Goal: Find specific page/section: Find specific page/section

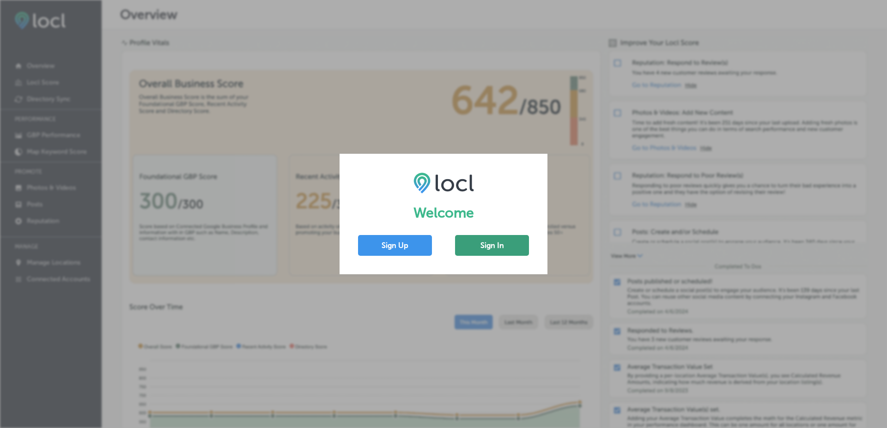
click at [460, 239] on button "Sign In" at bounding box center [492, 245] width 74 height 21
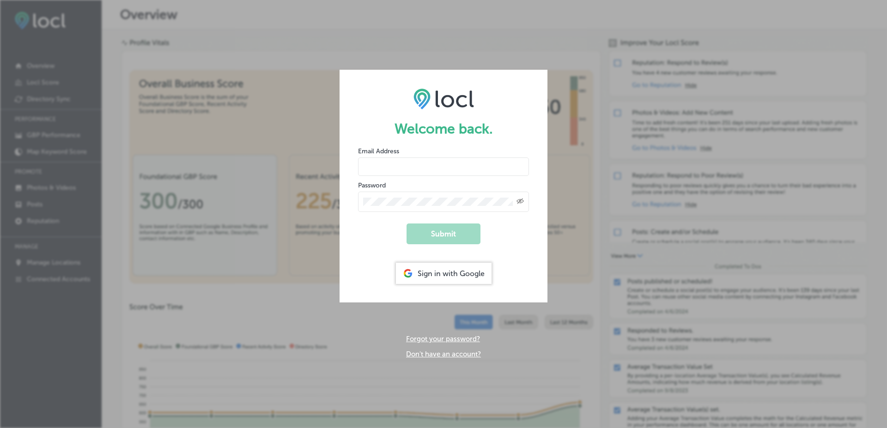
click at [427, 169] on input "email" at bounding box center [443, 167] width 171 height 18
type input "[EMAIL_ADDRESS][DOMAIN_NAME]"
click at [445, 235] on button "Submit" at bounding box center [444, 234] width 74 height 21
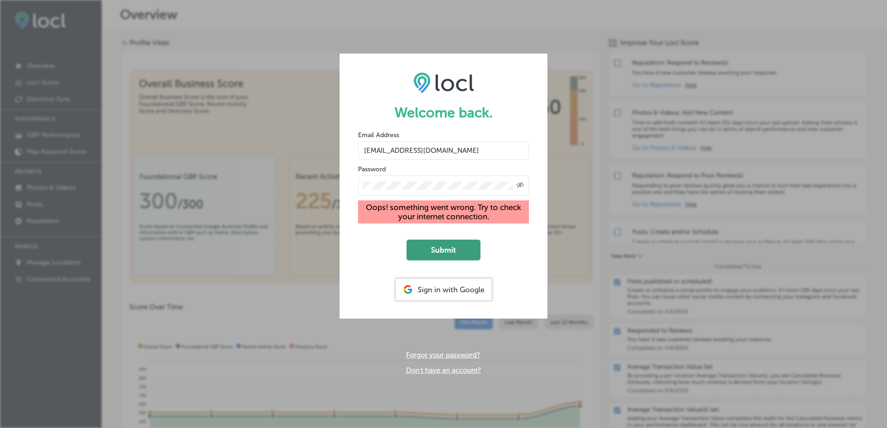
click at [454, 240] on button "Submit" at bounding box center [444, 250] width 74 height 21
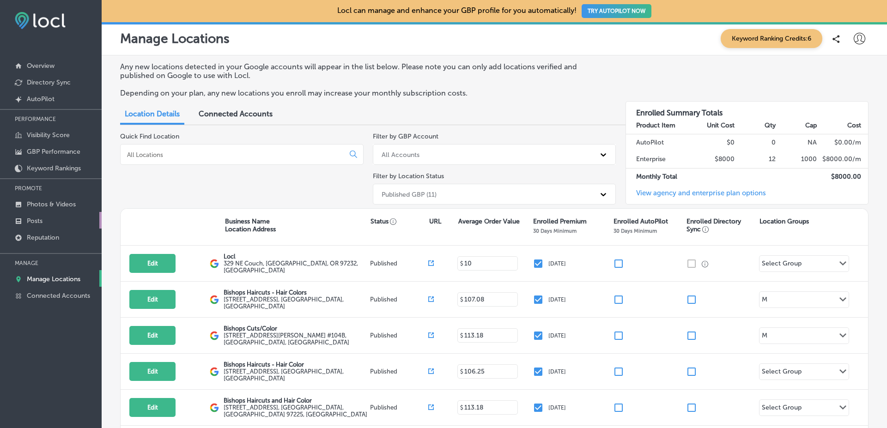
click at [67, 219] on link "Posts" at bounding box center [51, 220] width 102 height 17
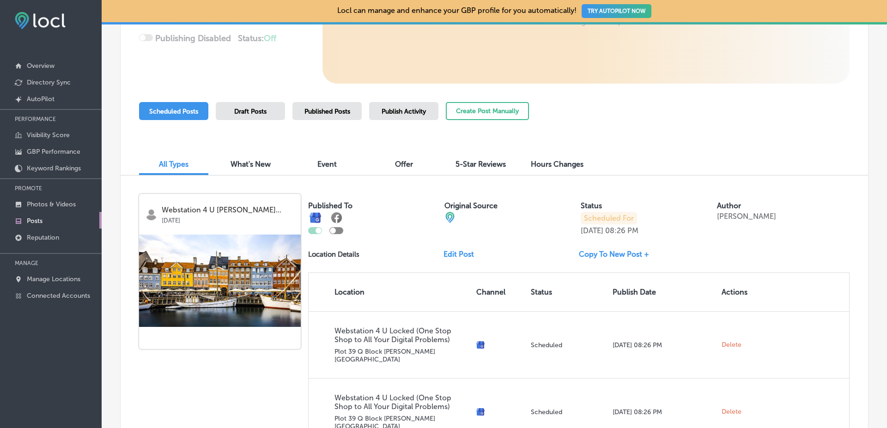
scroll to position [219, 0]
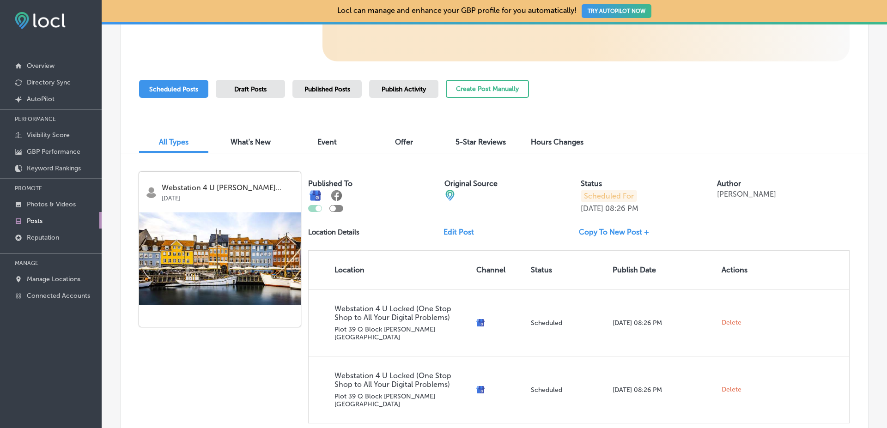
click at [266, 86] on span "Draft Posts" at bounding box center [250, 89] width 32 height 8
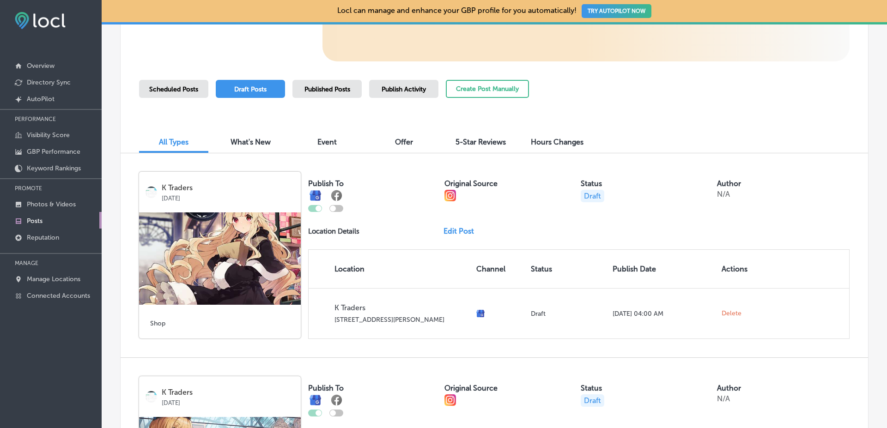
click at [318, 87] on span "Published Posts" at bounding box center [327, 89] width 46 height 8
